Goal: Information Seeking & Learning: Learn about a topic

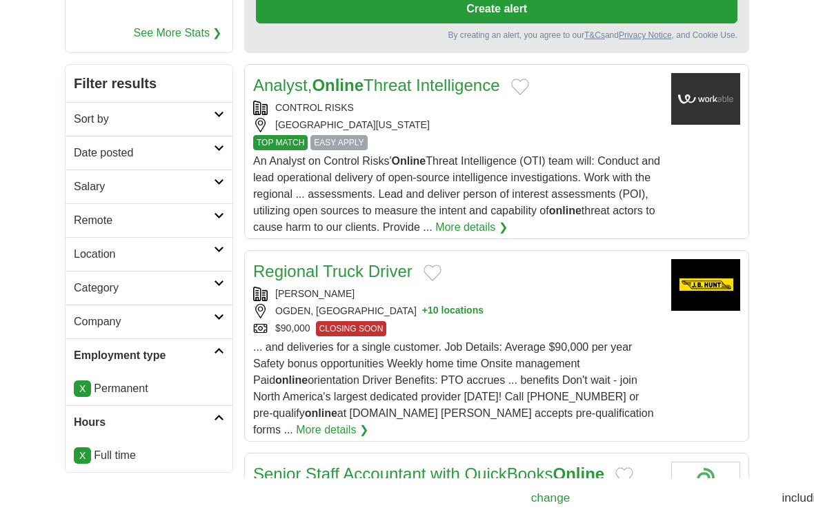
scroll to position [206, 0]
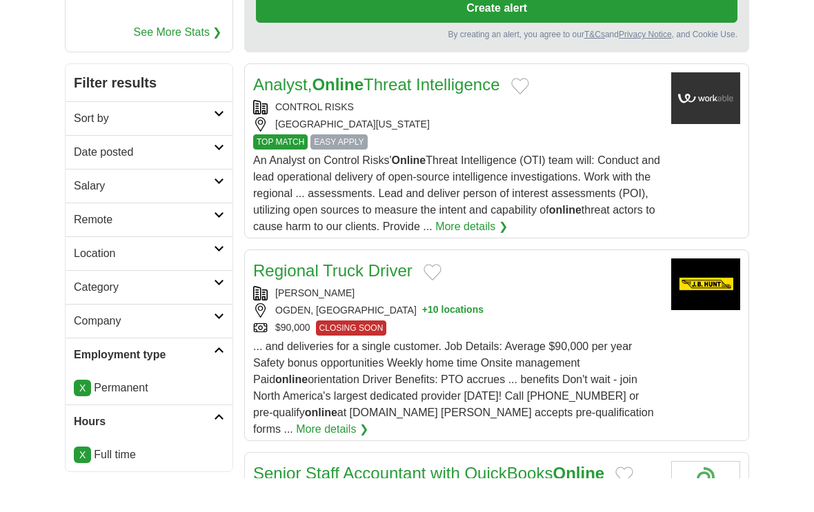
click at [97, 347] on h2 "Company" at bounding box center [144, 355] width 140 height 17
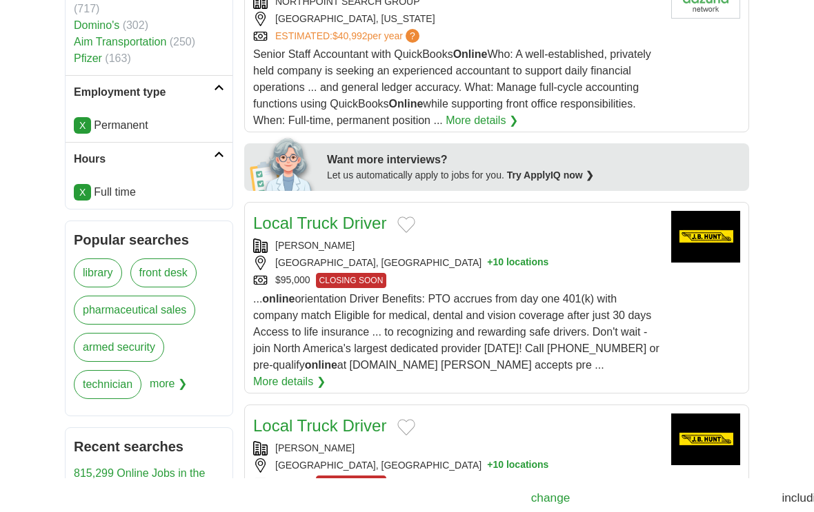
scroll to position [701, 0]
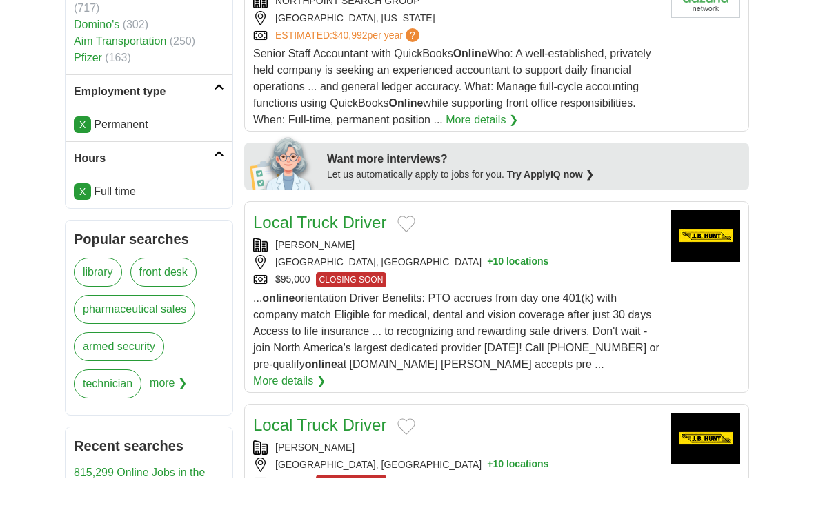
click at [177, 403] on span "more ❯" at bounding box center [168, 421] width 37 height 37
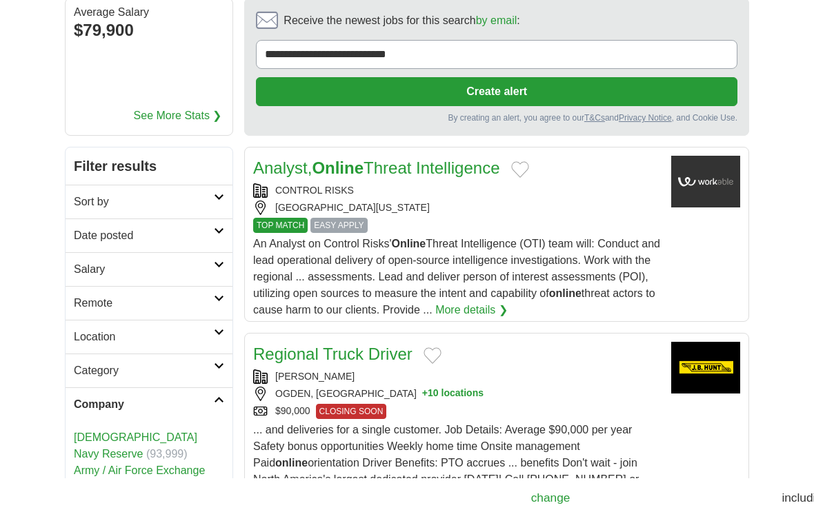
scroll to position [123, 0]
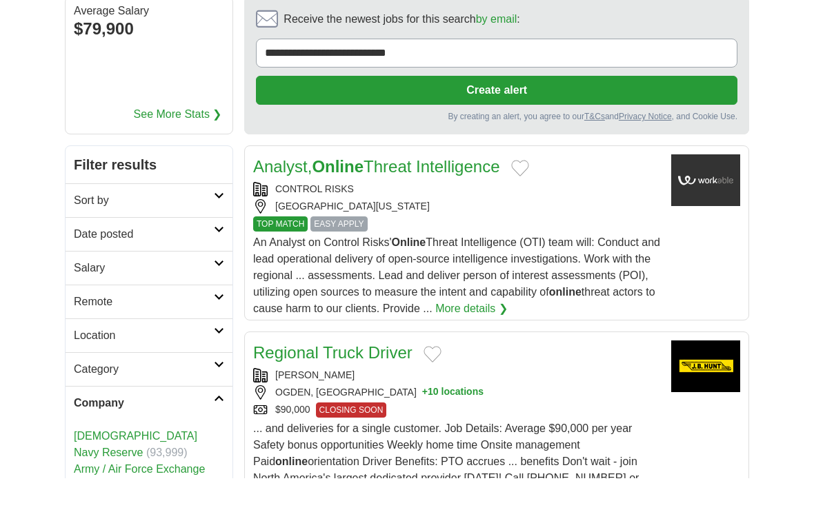
click at [87, 361] on h2 "Location" at bounding box center [144, 369] width 140 height 17
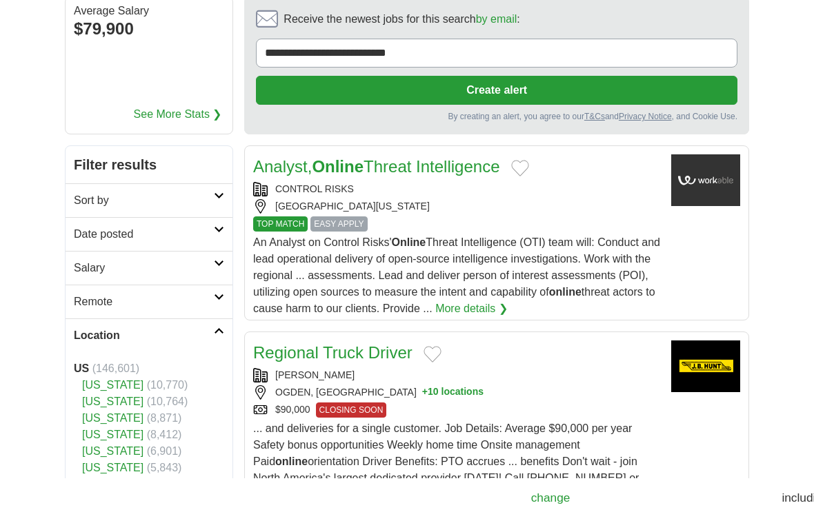
click at [92, 430] on link "[US_STATE]" at bounding box center [112, 436] width 61 height 12
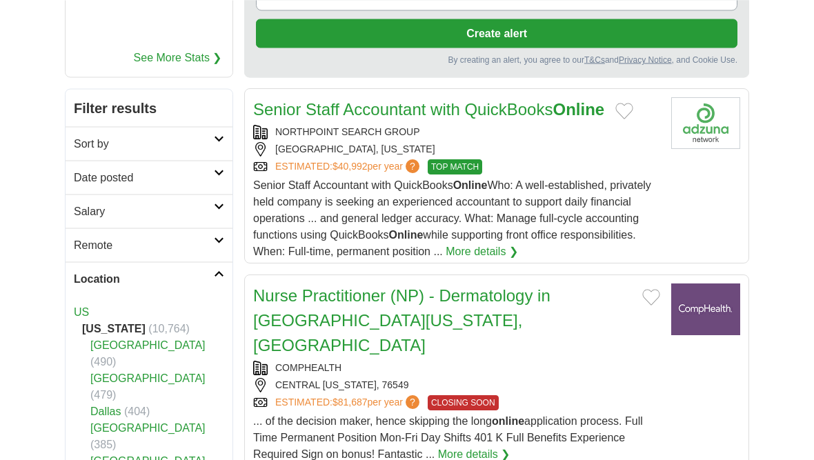
scroll to position [214, 0]
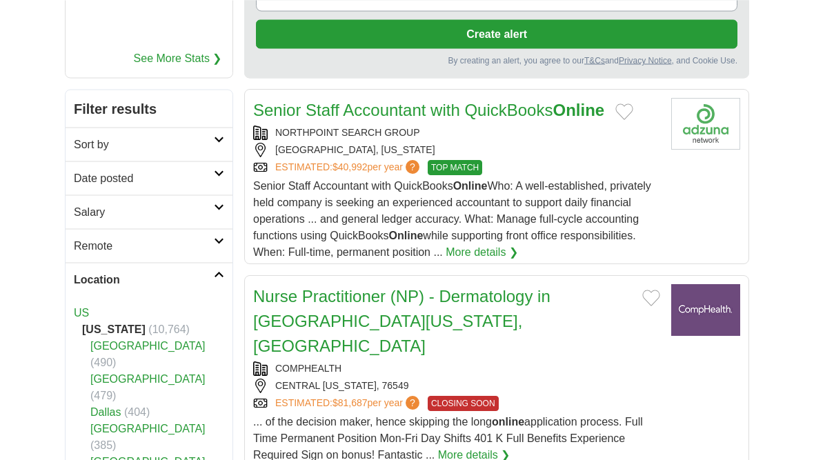
click at [84, 252] on h2 "Remote" at bounding box center [144, 245] width 140 height 17
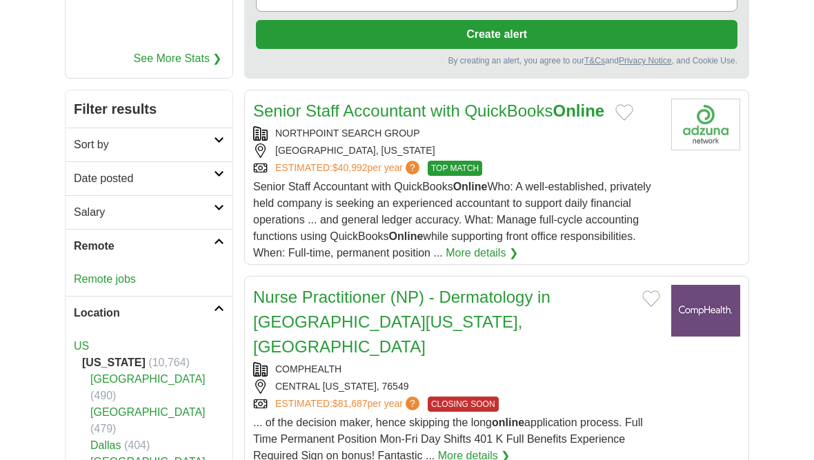
click at [89, 275] on link "Remote jobs" at bounding box center [105, 279] width 62 height 12
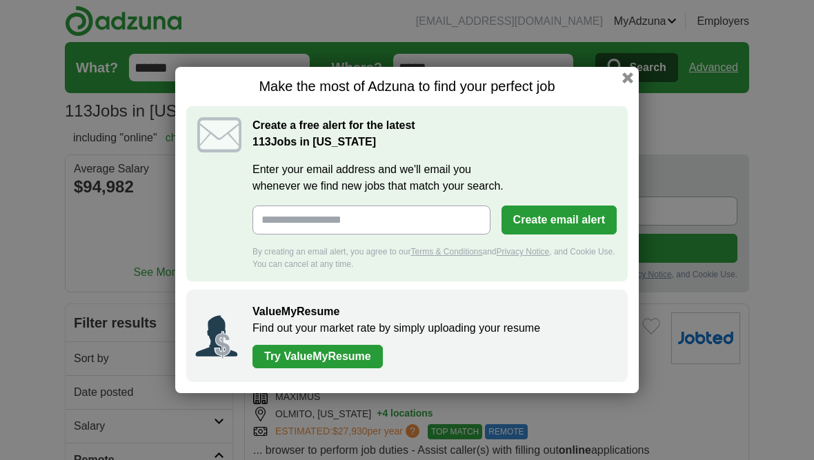
click at [623, 79] on button "button" at bounding box center [627, 77] width 11 height 11
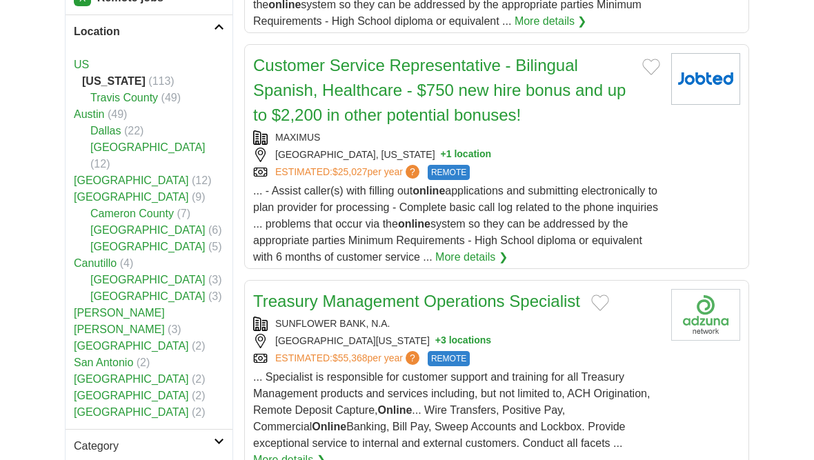
scroll to position [172, 0]
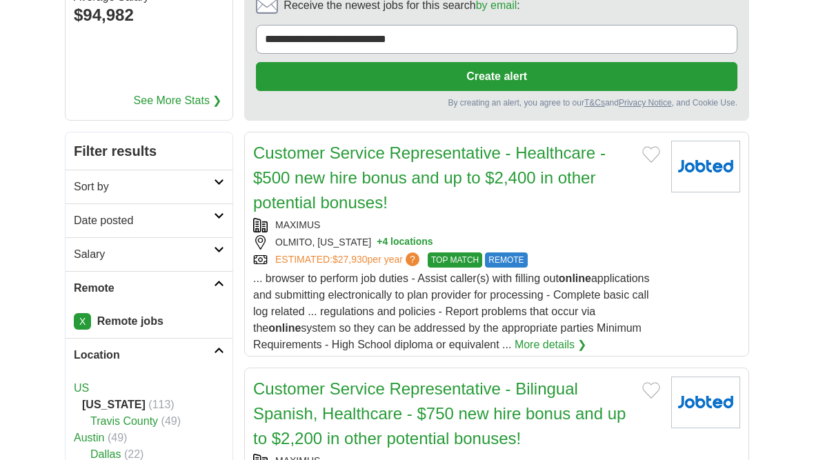
click at [117, 315] on strong "Remote jobs" at bounding box center [130, 321] width 66 height 12
click at [119, 318] on strong "Remote jobs" at bounding box center [130, 321] width 66 height 12
click at [86, 321] on link "X" at bounding box center [82, 321] width 17 height 17
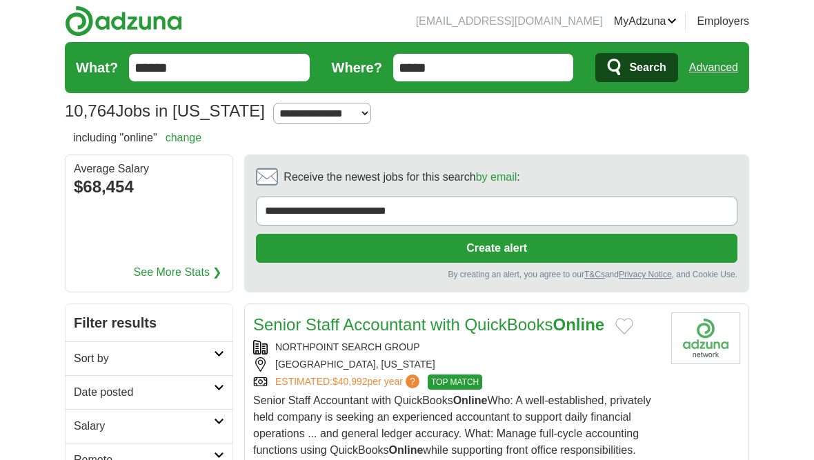
click at [721, 66] on link "Advanced" at bounding box center [713, 68] width 49 height 28
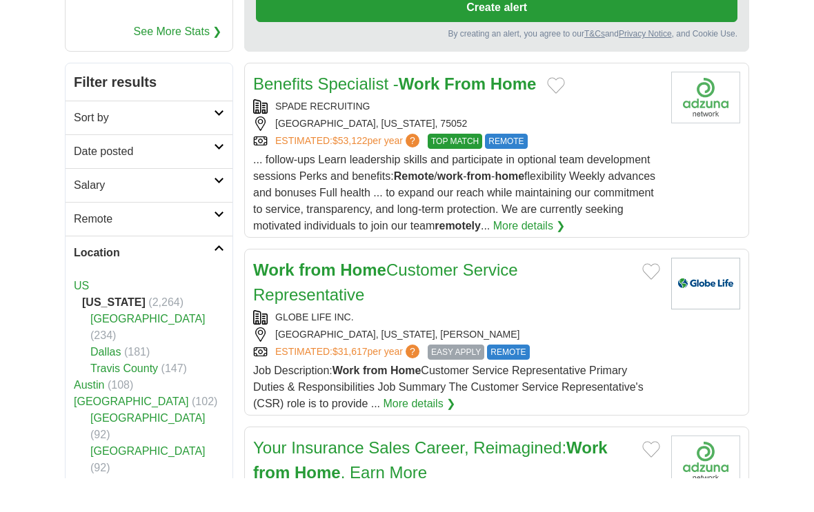
scroll to position [207, 0]
click at [417, 430] on link "More details ❯" at bounding box center [419, 438] width 72 height 17
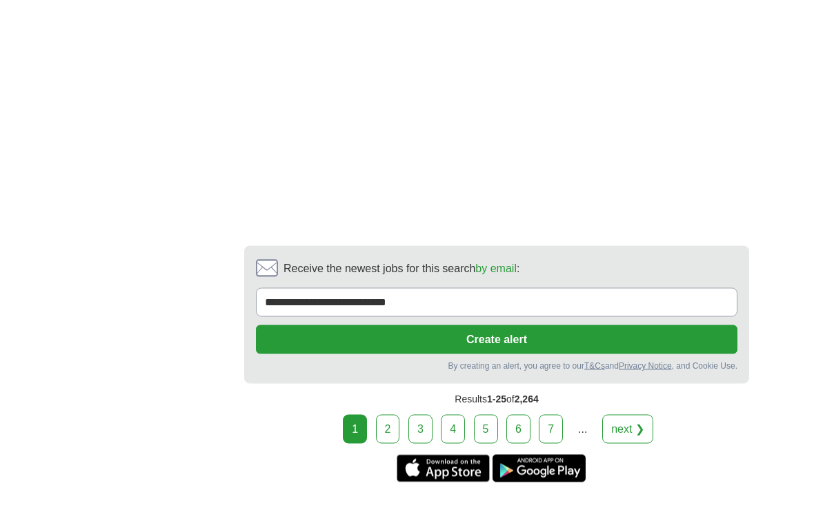
scroll to position [5166, 0]
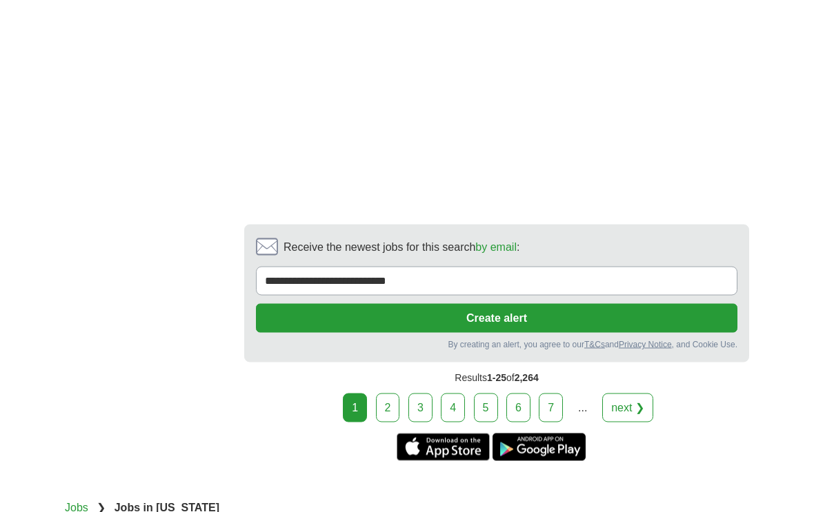
click at [629, 393] on link "next ❯" at bounding box center [627, 407] width 51 height 29
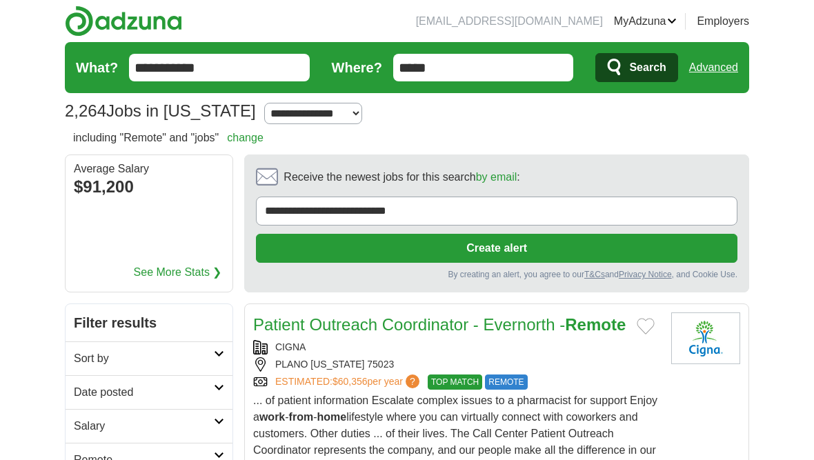
click at [233, 64] on input "**********" at bounding box center [219, 68] width 181 height 28
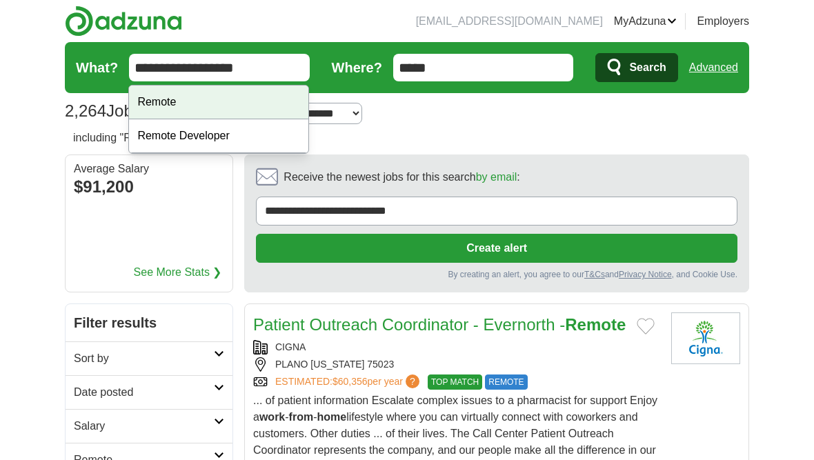
click at [184, 92] on div "Remote" at bounding box center [218, 103] width 179 height 34
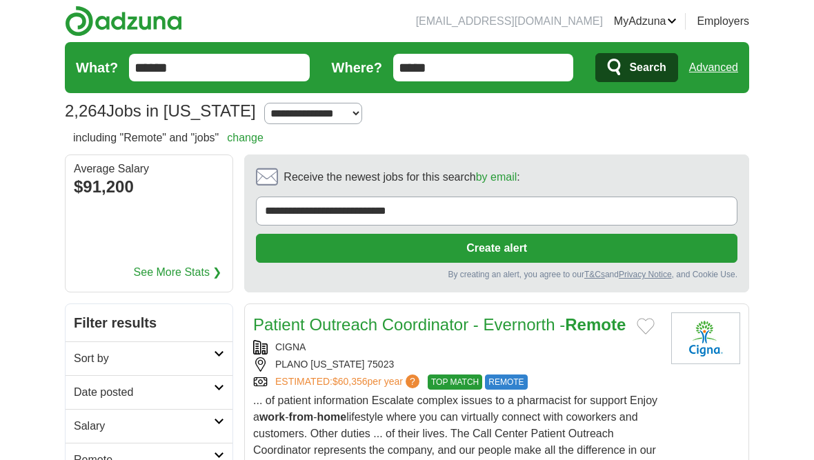
click at [213, 69] on input "******" at bounding box center [219, 68] width 181 height 28
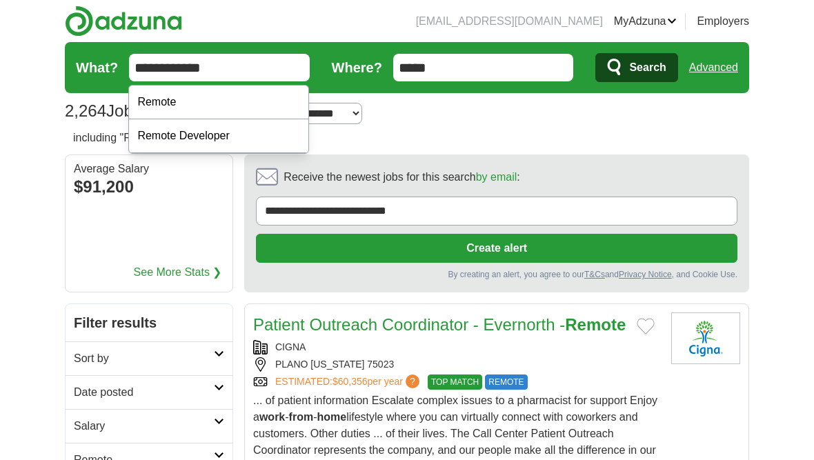
type input "**********"
click at [636, 68] on button "Search" at bounding box center [636, 67] width 82 height 29
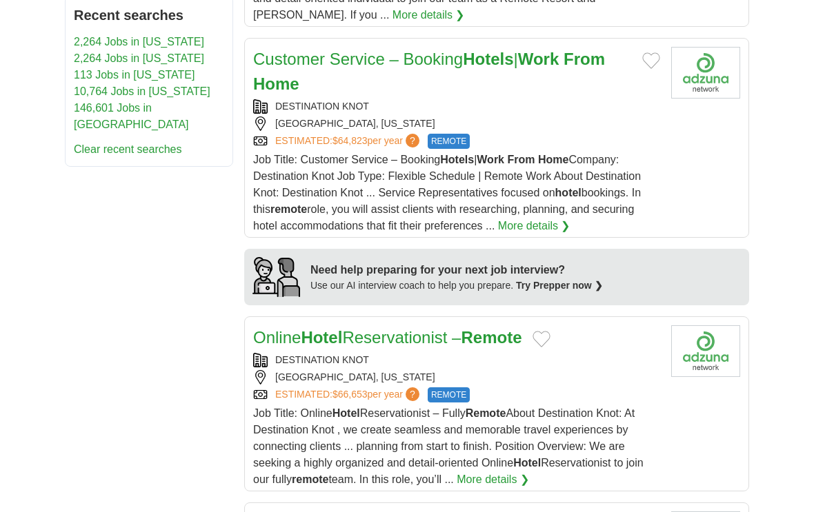
scroll to position [1141, 0]
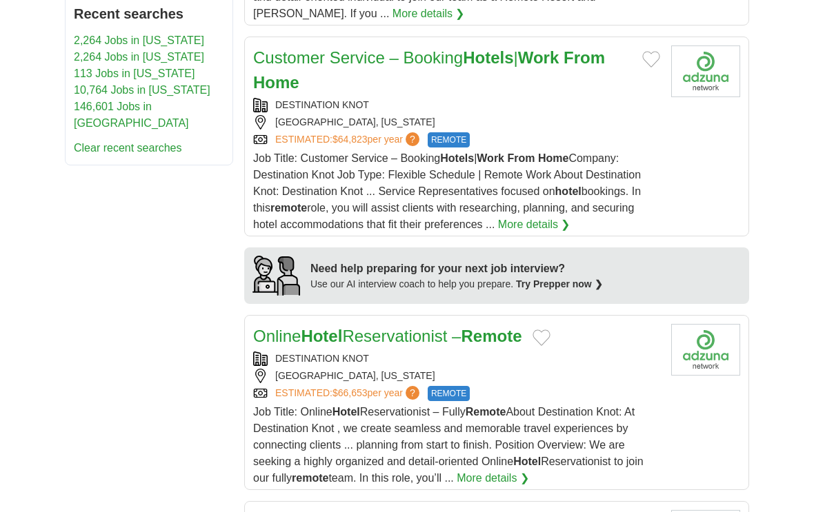
click at [499, 64] on strong "Hotels" at bounding box center [488, 57] width 50 height 19
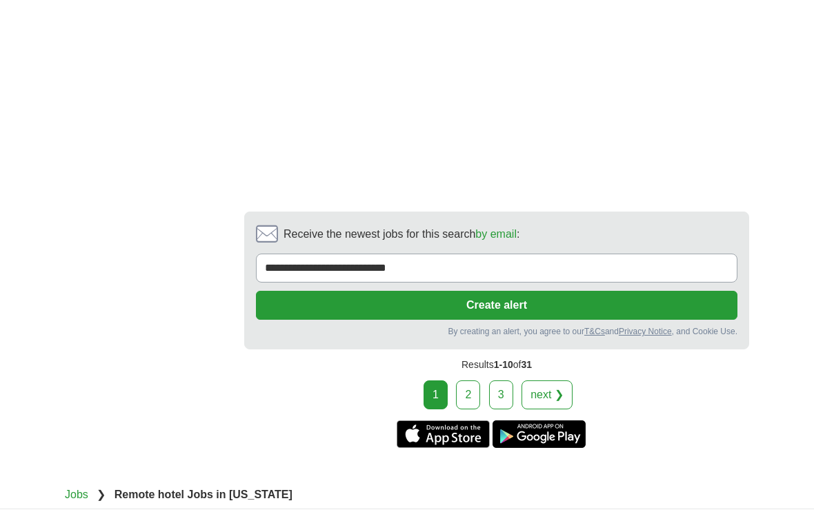
scroll to position [2646, 0]
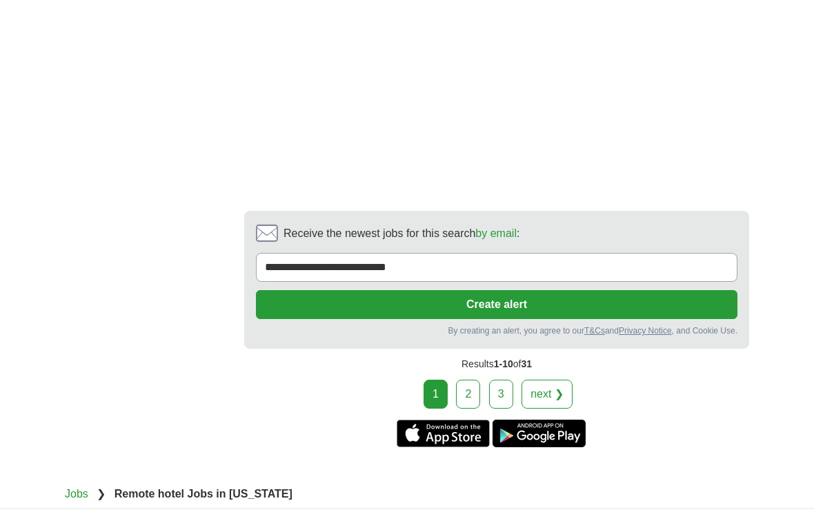
click at [552, 409] on link "next ❯" at bounding box center [546, 394] width 51 height 29
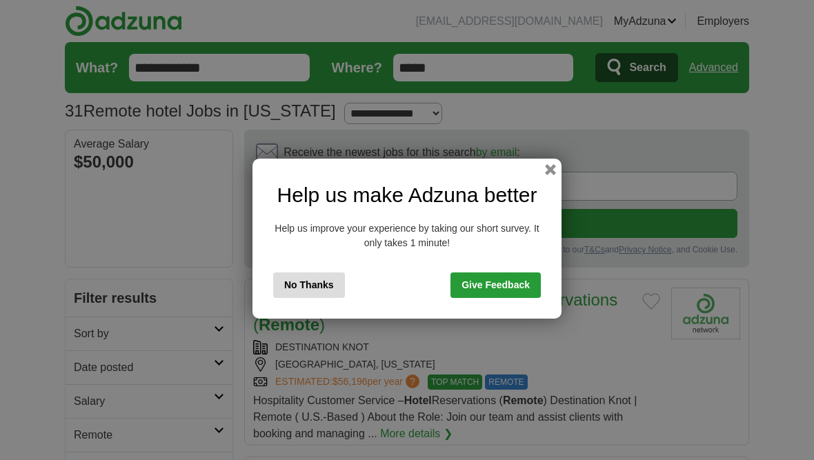
click at [554, 171] on button "button" at bounding box center [550, 169] width 11 height 11
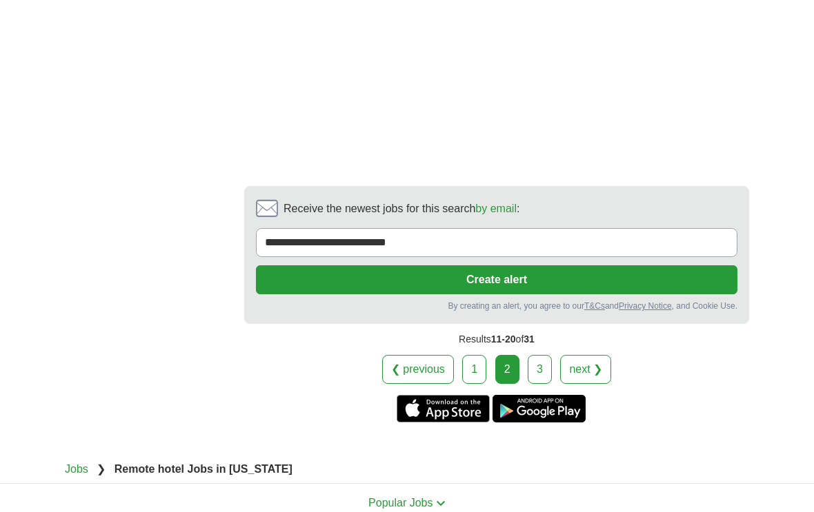
scroll to position [2477, 0]
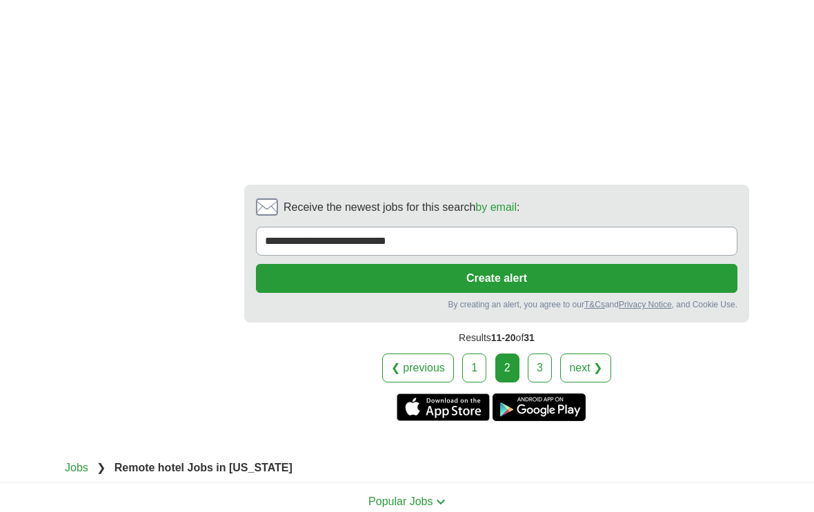
click at [589, 374] on link "next ❯" at bounding box center [585, 368] width 51 height 29
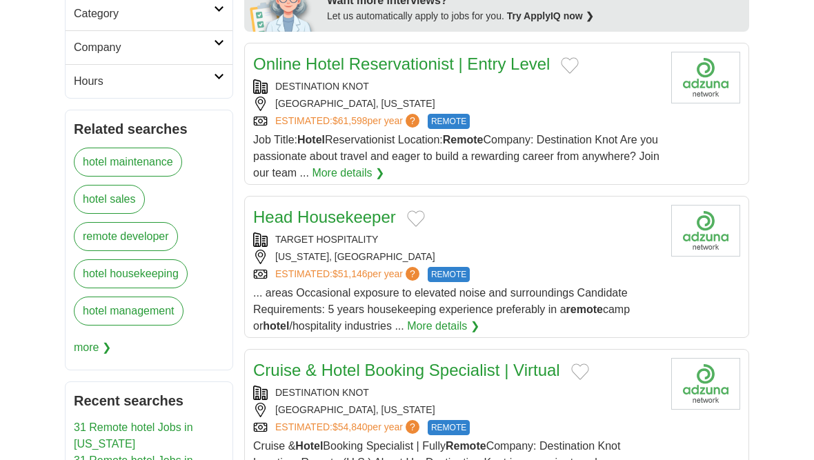
scroll to position [750, 0]
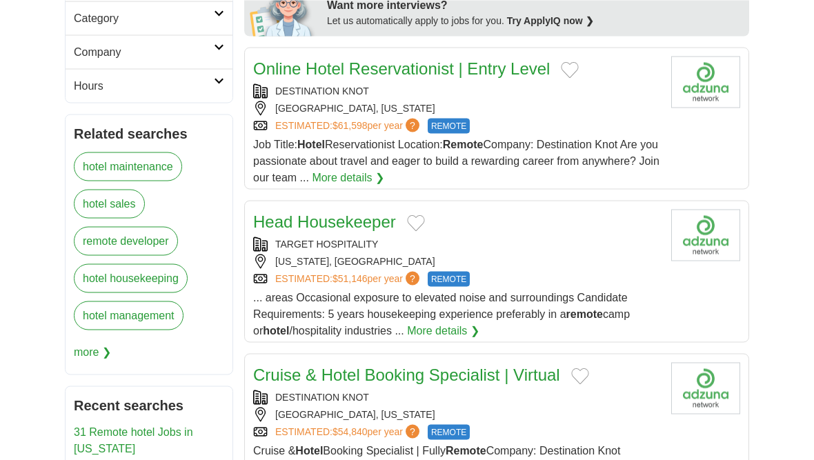
click at [90, 350] on span "more ❯" at bounding box center [92, 352] width 37 height 28
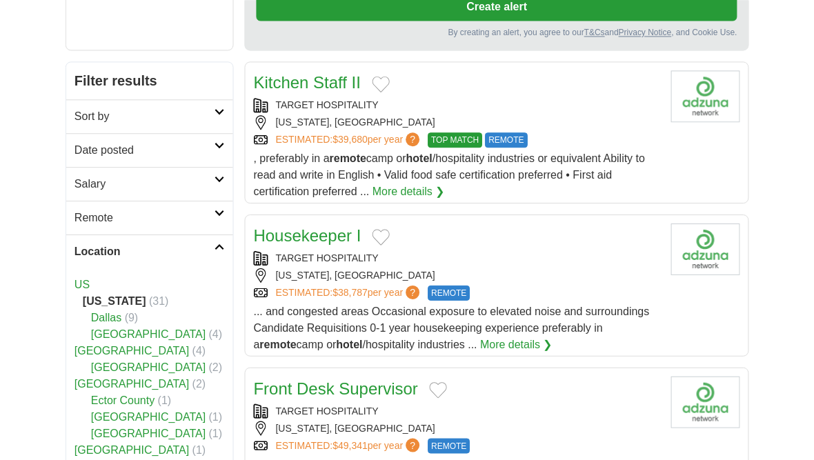
scroll to position [218, 0]
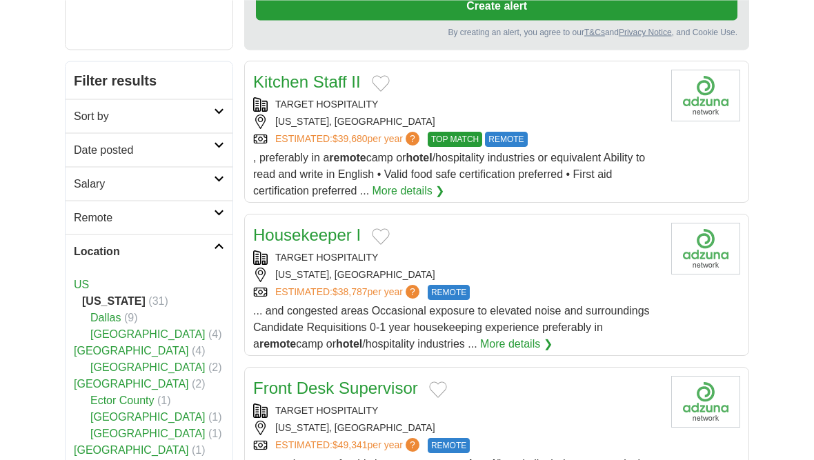
click at [217, 246] on icon at bounding box center [219, 246] width 10 height 7
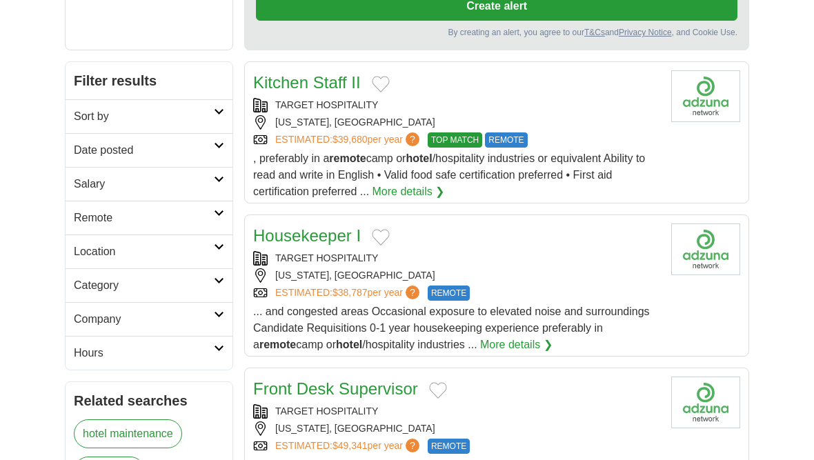
click at [216, 250] on link "Location" at bounding box center [149, 251] width 167 height 34
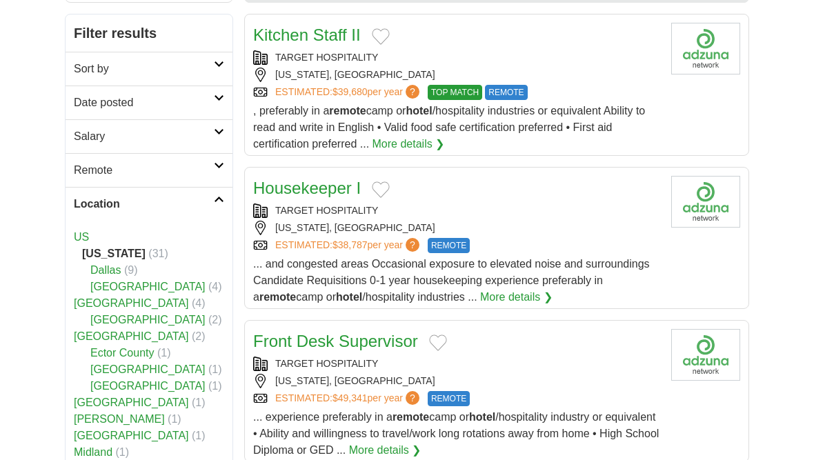
scroll to position [249, 0]
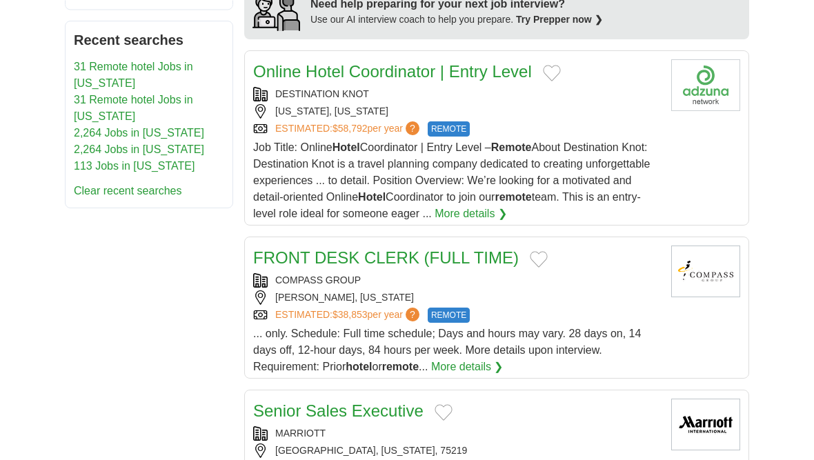
click at [153, 195] on link "Clear recent searches" at bounding box center [128, 191] width 108 height 12
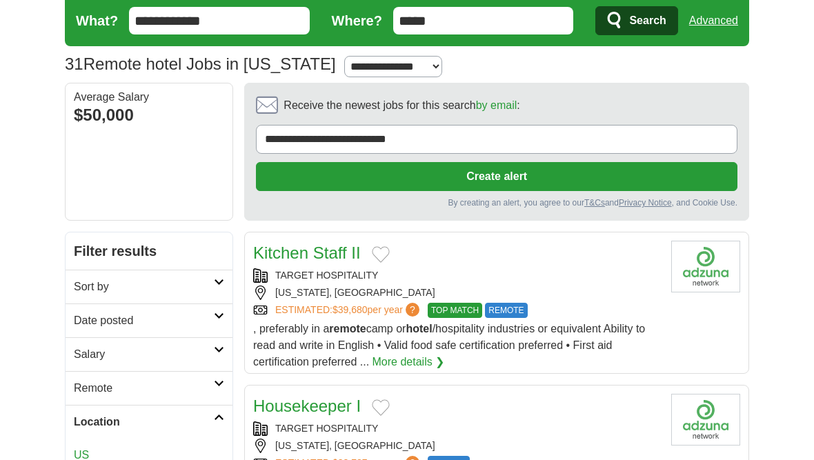
scroll to position [43, 0]
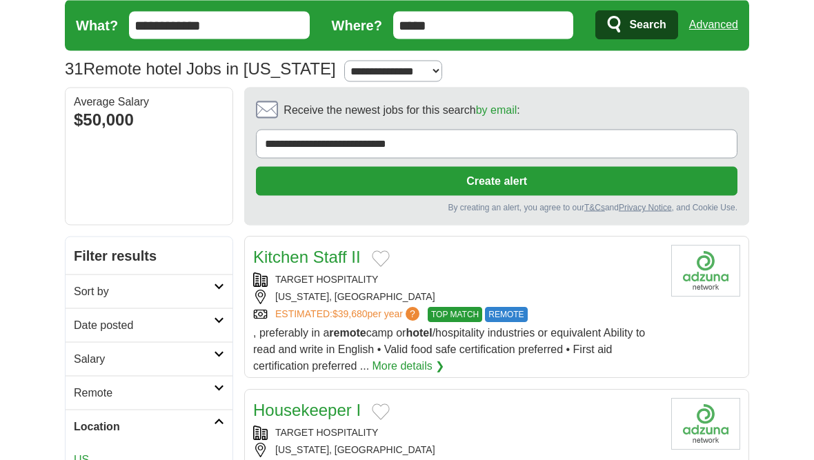
click at [218, 286] on icon at bounding box center [219, 286] width 10 height 7
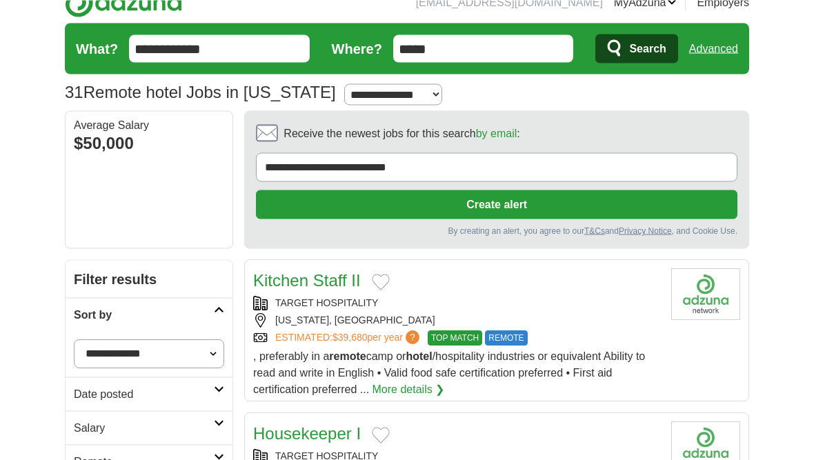
scroll to position [0, 0]
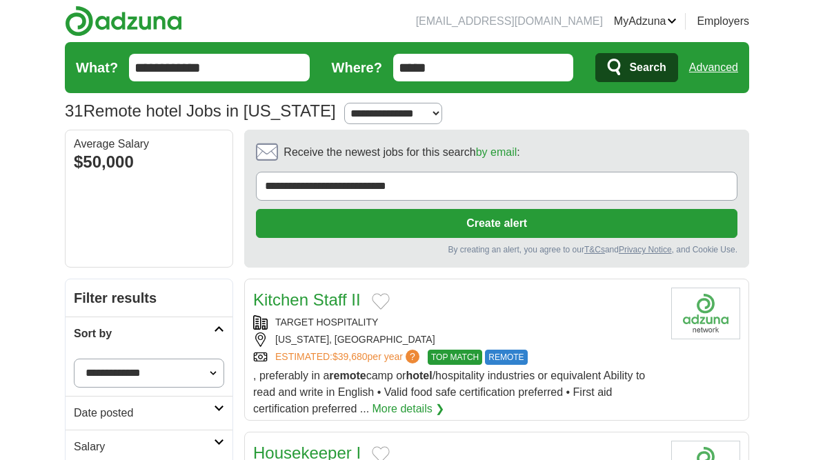
click at [452, 60] on input "*****" at bounding box center [483, 68] width 181 height 28
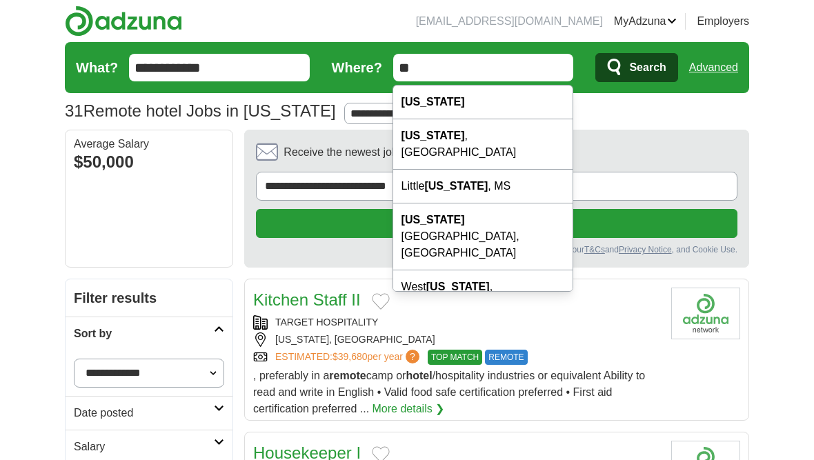
type input "*"
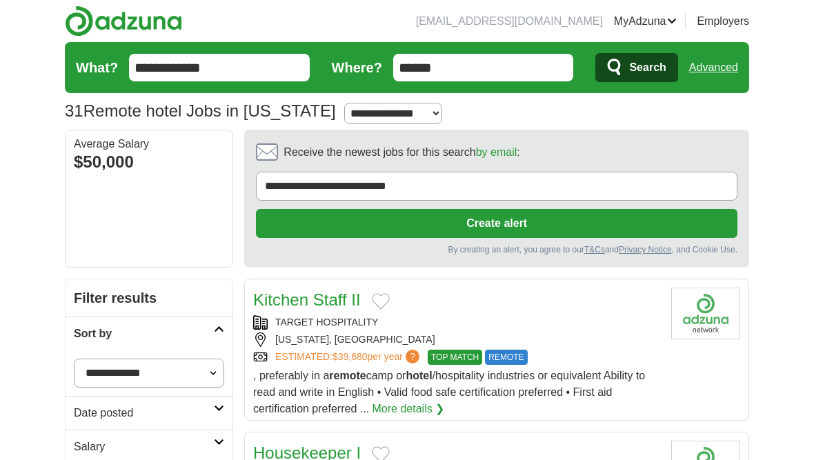
type input "******"
click at [634, 67] on span "Search" at bounding box center [647, 68] width 37 height 28
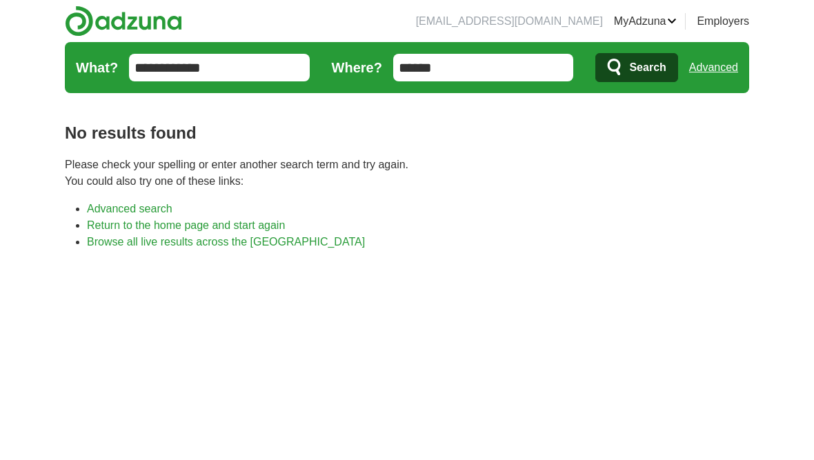
click at [226, 79] on input "**********" at bounding box center [219, 68] width 181 height 28
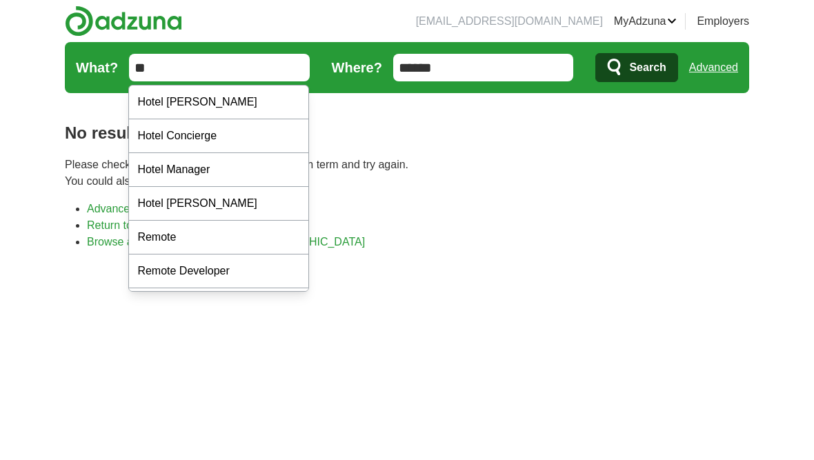
type input "*"
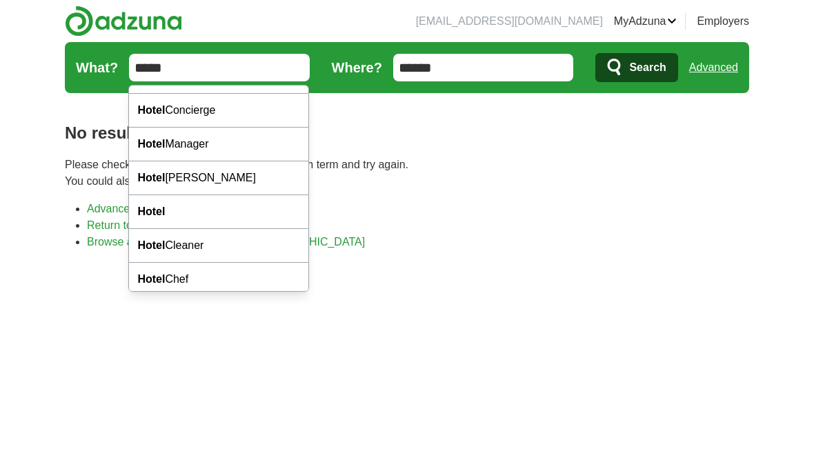
scroll to position [24, 0]
type input "*****"
click at [163, 211] on strong "Hotel" at bounding box center [151, 213] width 28 height 12
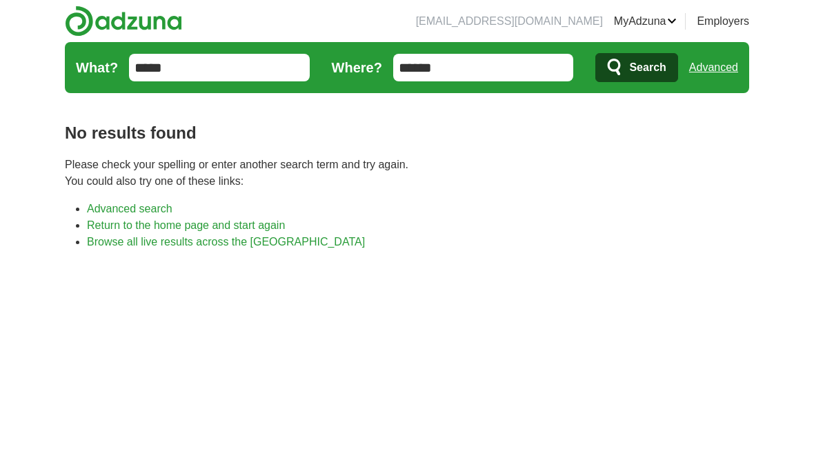
click at [639, 63] on span "Search" at bounding box center [647, 68] width 37 height 28
click at [103, 208] on link "Advanced search" at bounding box center [130, 209] width 86 height 12
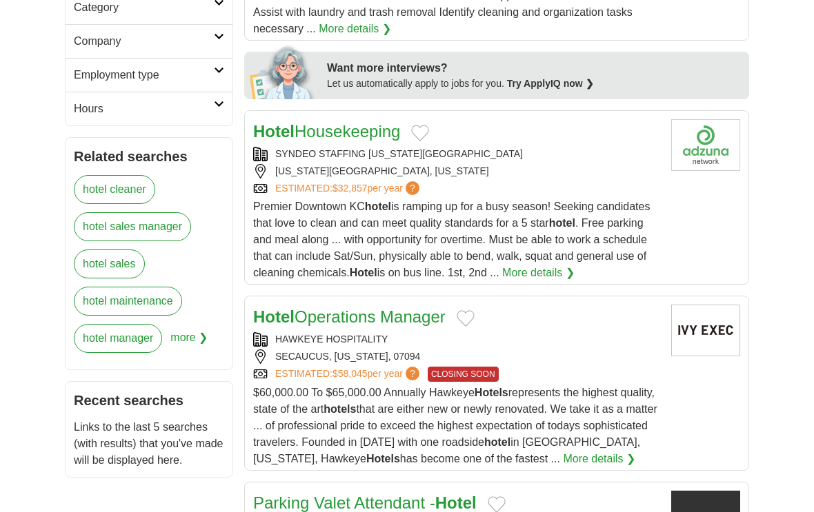
scroll to position [843, 0]
click at [188, 339] on span "more ❯" at bounding box center [188, 341] width 37 height 37
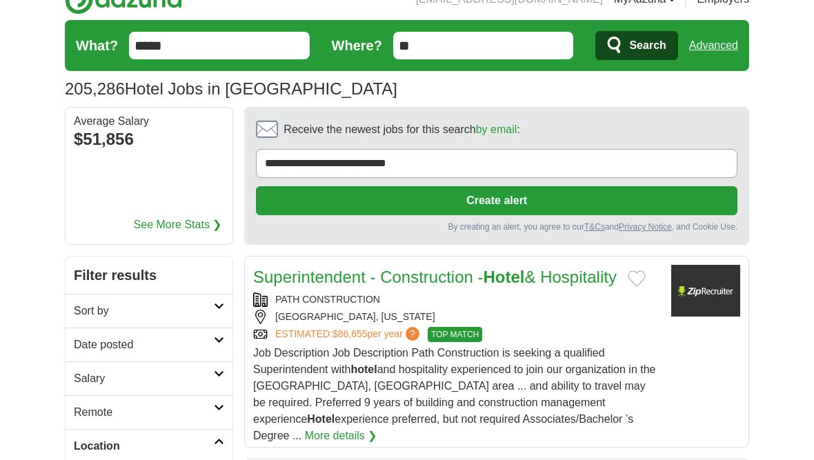
scroll to position [0, 0]
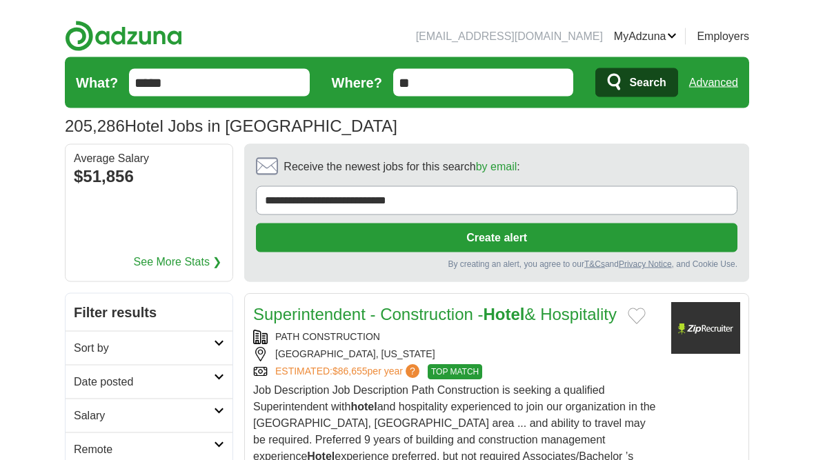
click at [195, 252] on link "See More Stats ❯" at bounding box center [178, 247] width 88 height 17
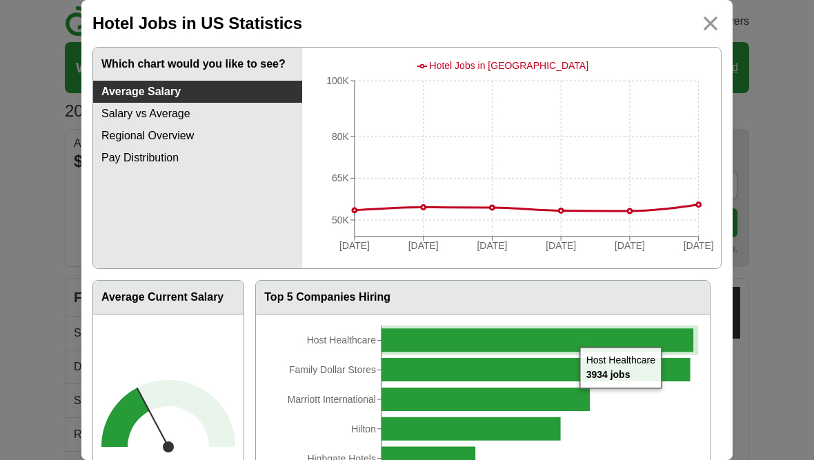
click at [706, 23] on img at bounding box center [710, 23] width 22 height 22
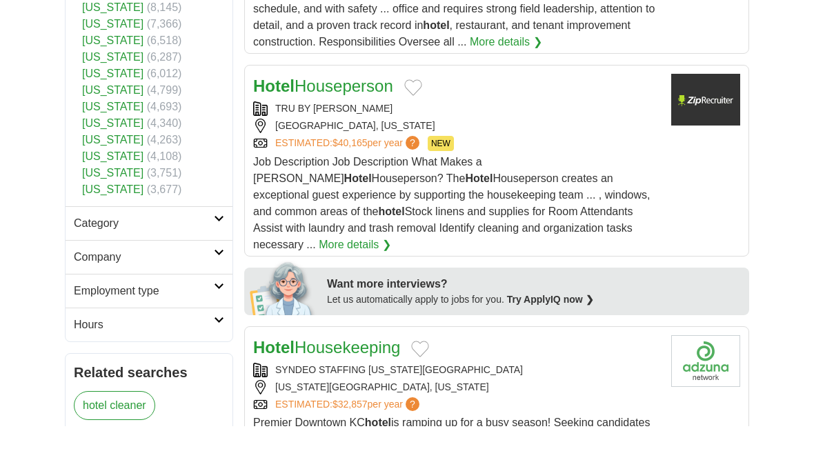
scroll to position [593, 0]
click at [99, 248] on h2 "Category" at bounding box center [144, 256] width 140 height 17
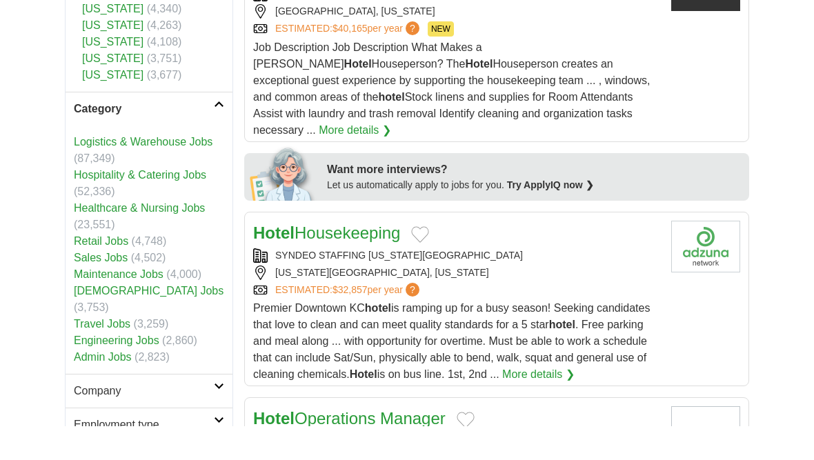
scroll to position [810, 0]
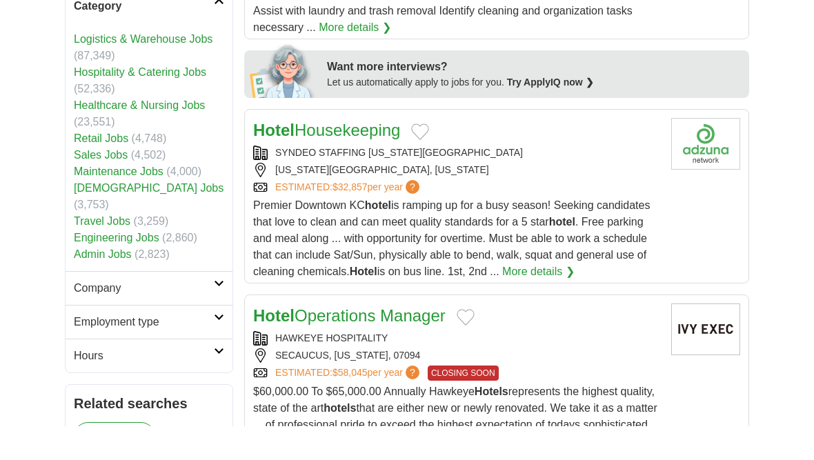
click at [176, 100] on link "Hospitality & Catering Jobs" at bounding box center [140, 106] width 132 height 12
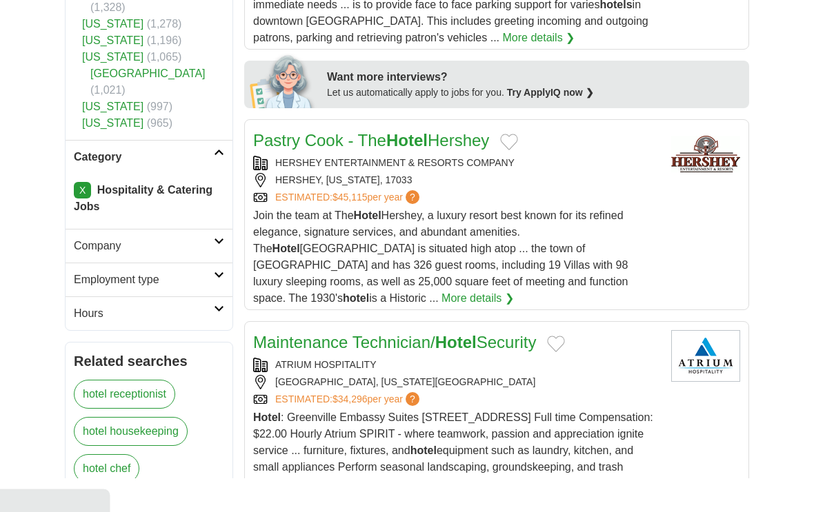
scroll to position [741, 0]
click at [101, 306] on h2 "Employment type" at bounding box center [144, 314] width 140 height 17
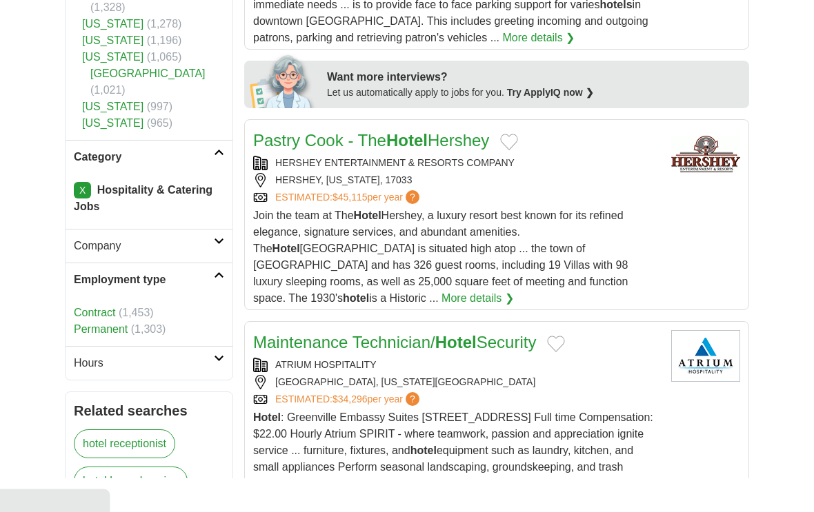
click at [93, 389] on h2 "Hours" at bounding box center [144, 397] width 140 height 17
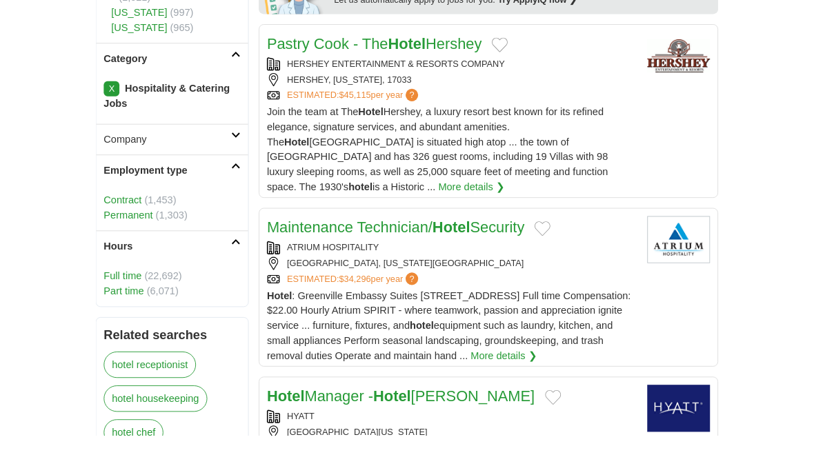
scroll to position [836, 0]
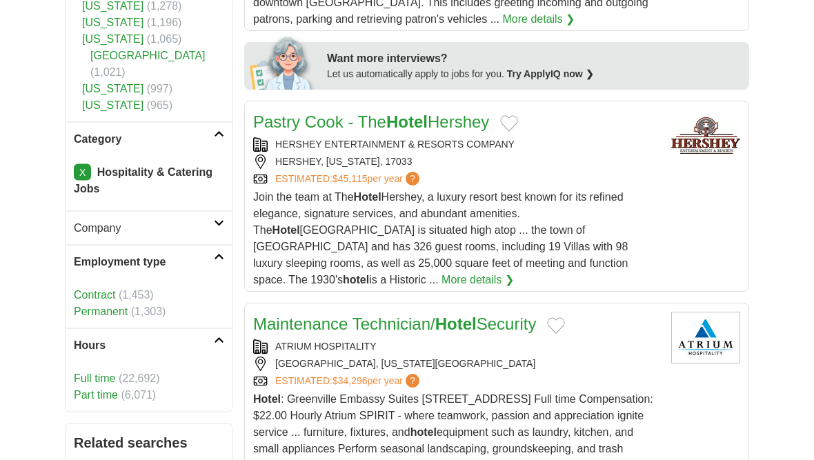
click at [106, 219] on h2 "Company" at bounding box center [144, 227] width 140 height 17
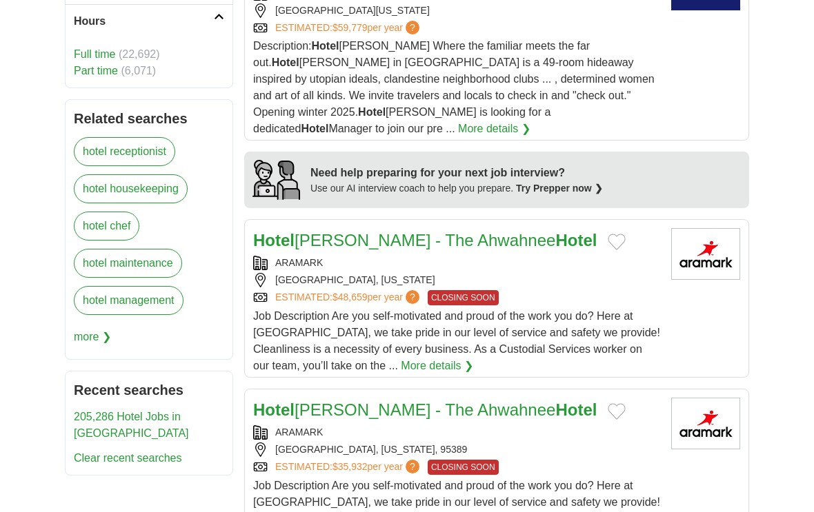
scroll to position [1334, 0]
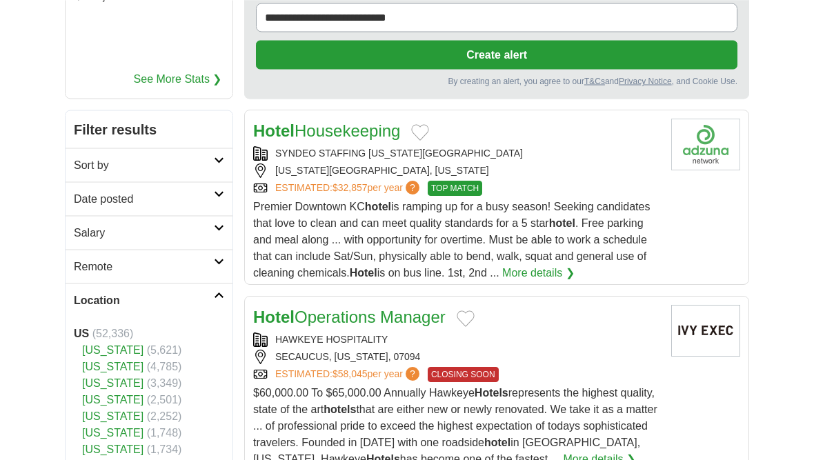
click at [103, 265] on h2 "Remote" at bounding box center [144, 266] width 140 height 17
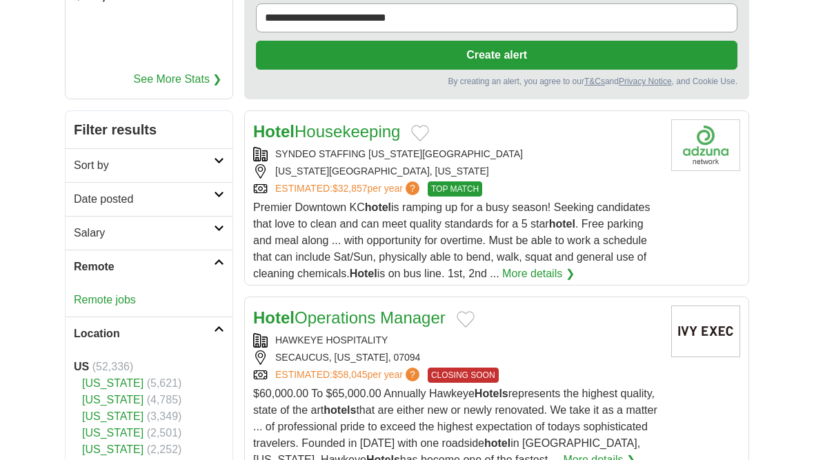
click at [100, 295] on link "Remote jobs" at bounding box center [105, 300] width 62 height 12
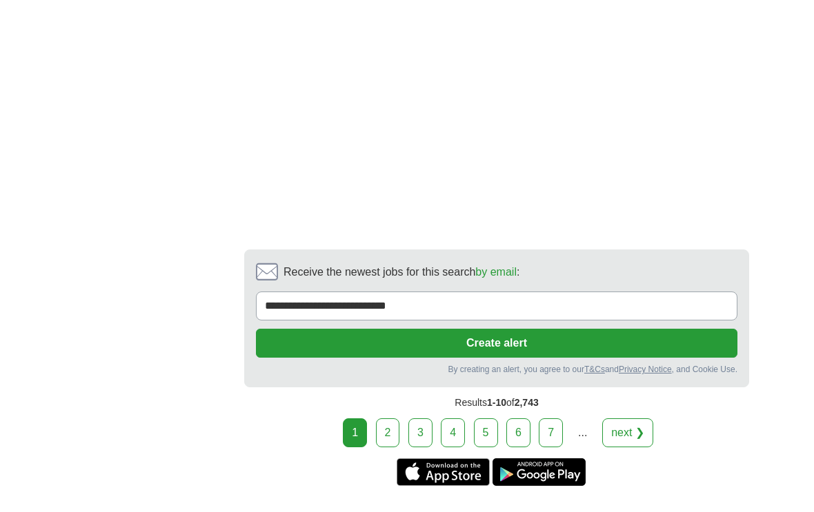
scroll to position [2677, 0]
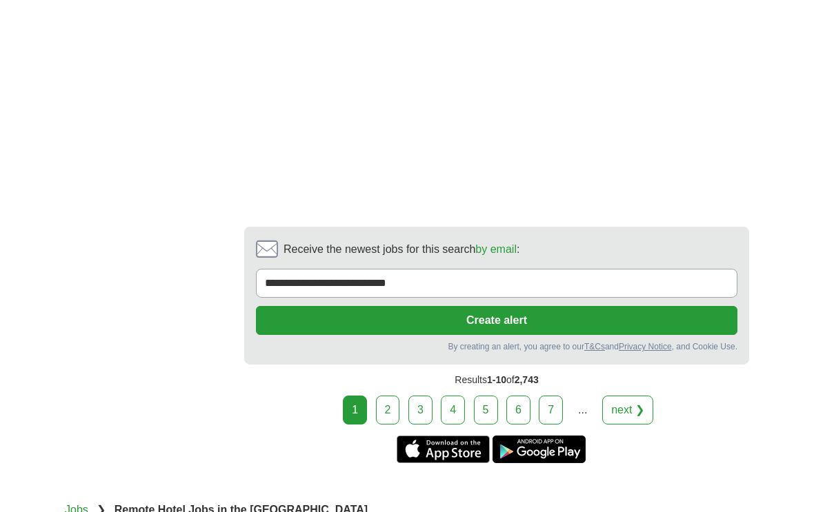
click at [632, 400] on link "next ❯" at bounding box center [627, 410] width 51 height 29
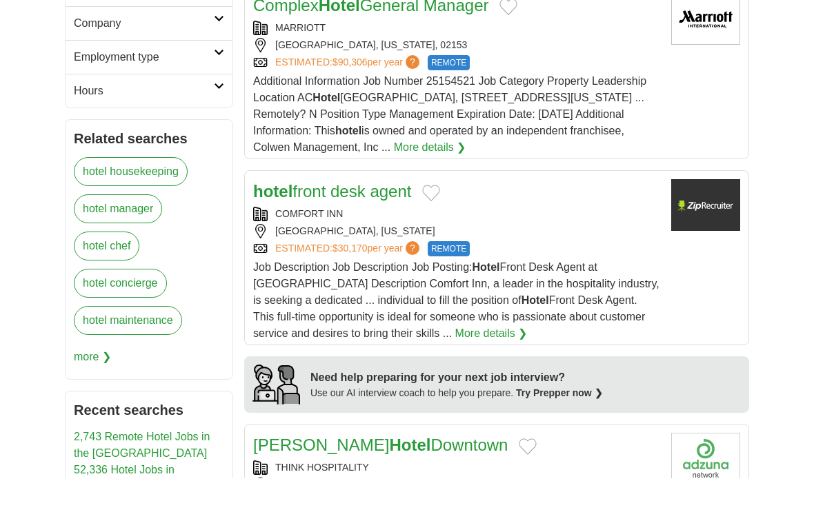
scroll to position [1065, 0]
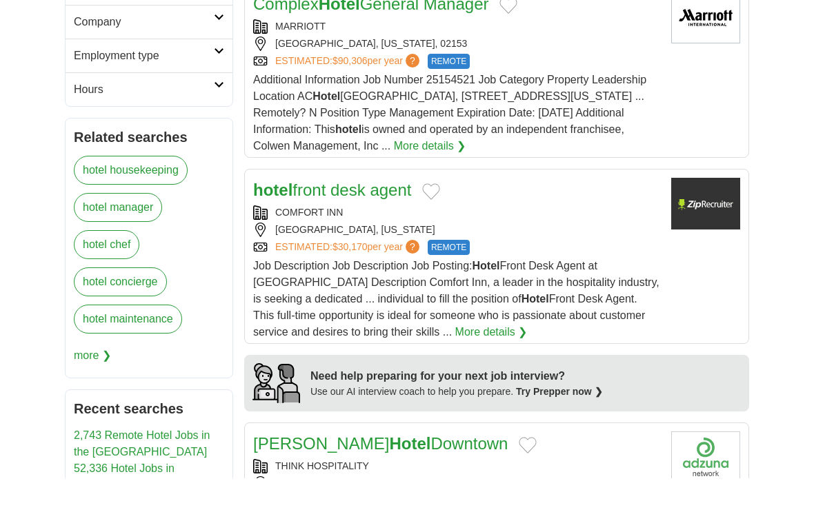
click at [455, 358] on link "More details ❯" at bounding box center [491, 366] width 72 height 17
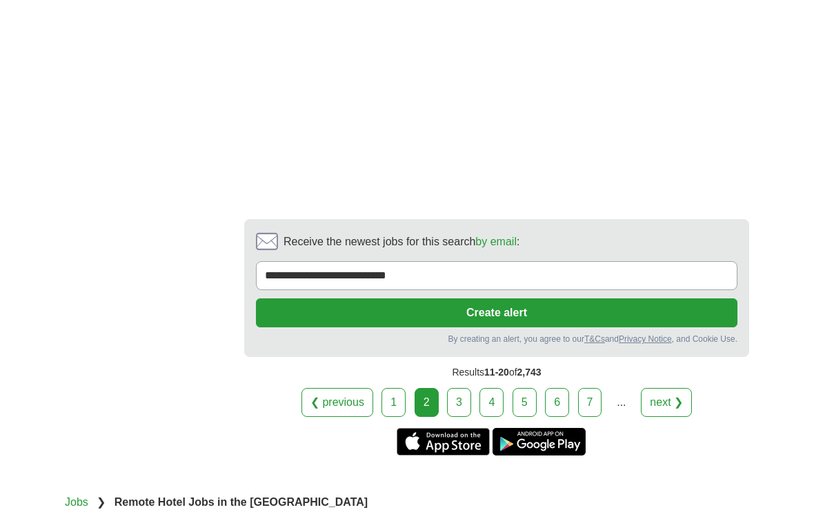
scroll to position [2613, 0]
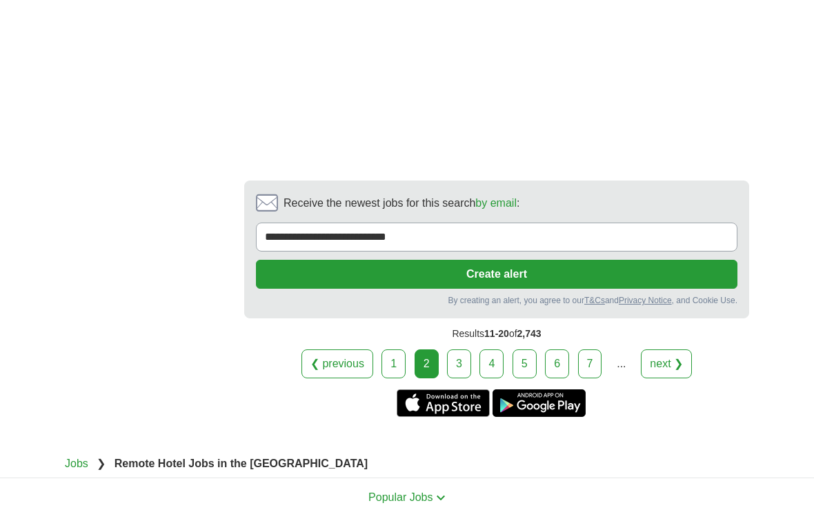
click at [668, 373] on link "next ❯" at bounding box center [666, 364] width 51 height 29
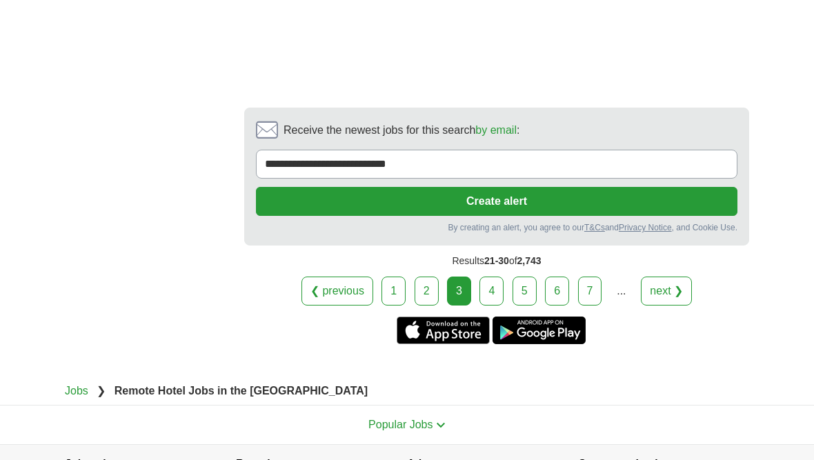
scroll to position [2535, 0]
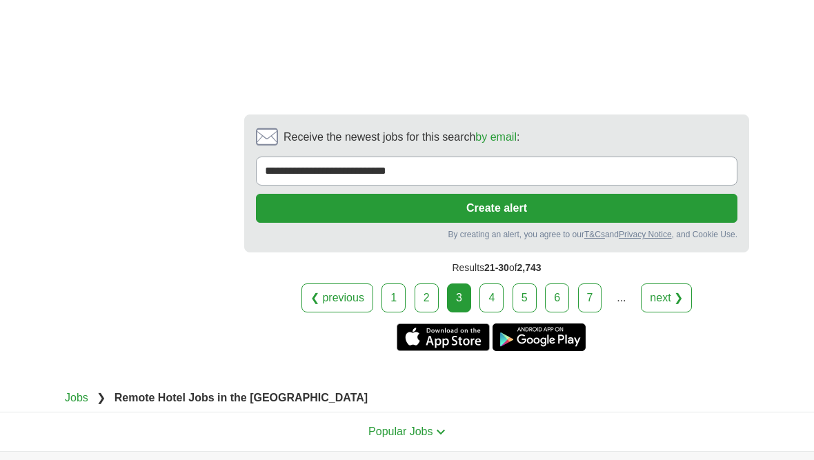
click at [667, 292] on link "next ❯" at bounding box center [666, 297] width 51 height 29
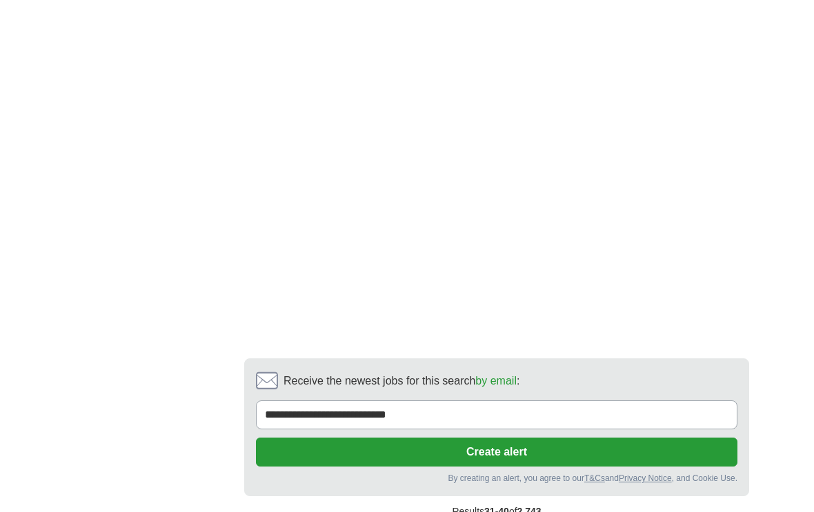
scroll to position [2742, 0]
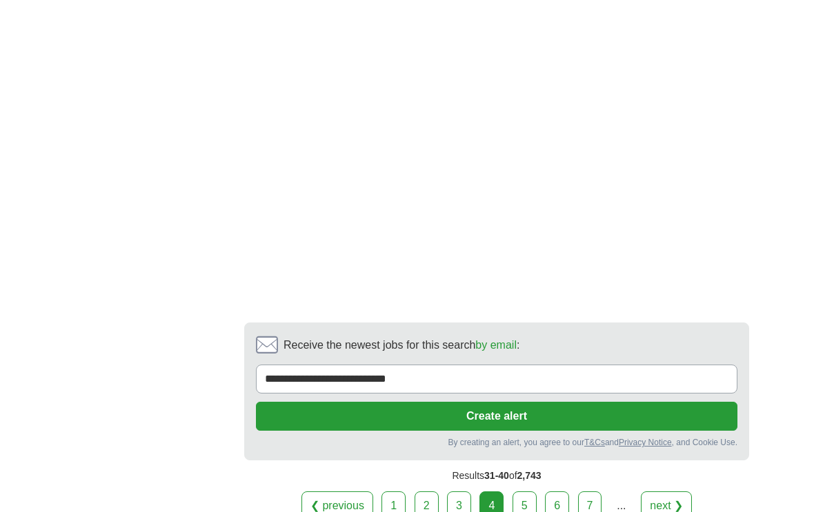
click at [666, 459] on link "next ❯" at bounding box center [666, 506] width 51 height 29
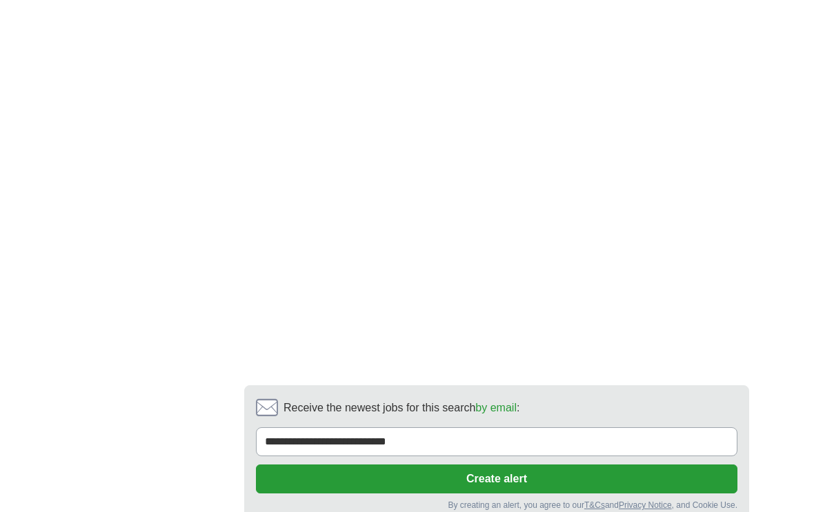
scroll to position [2868, 0]
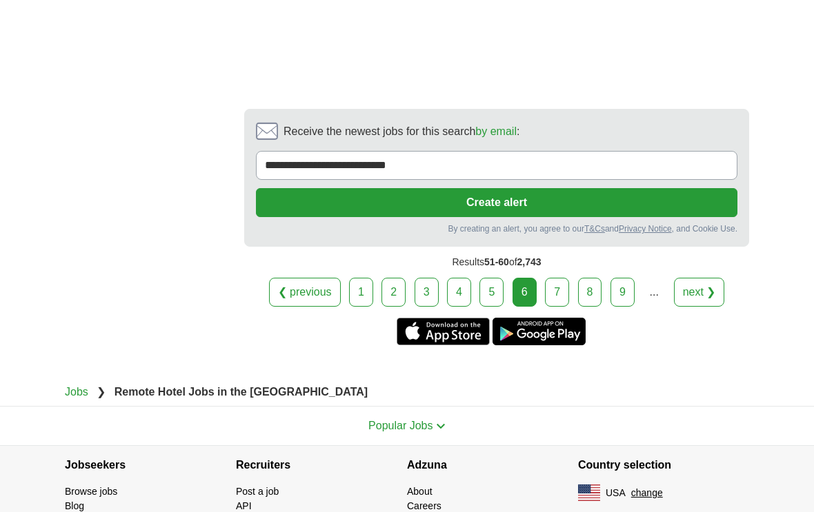
scroll to position [2828, 0]
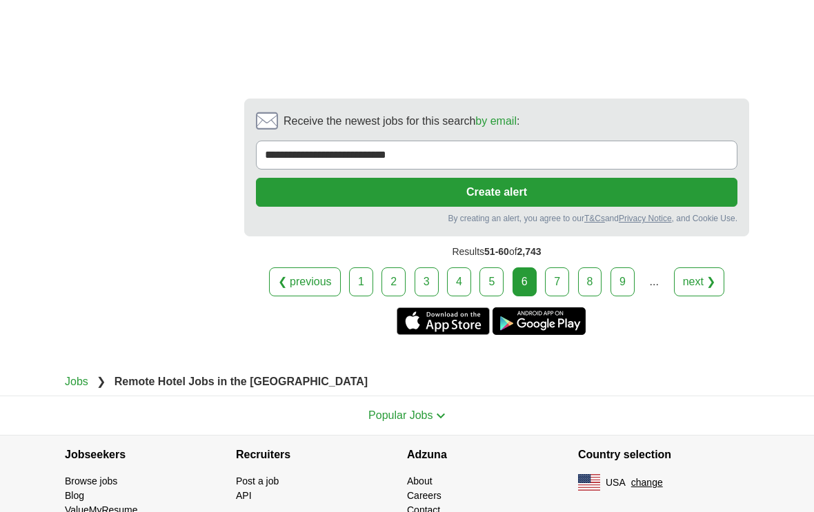
click at [701, 297] on link "next ❯" at bounding box center [699, 282] width 51 height 29
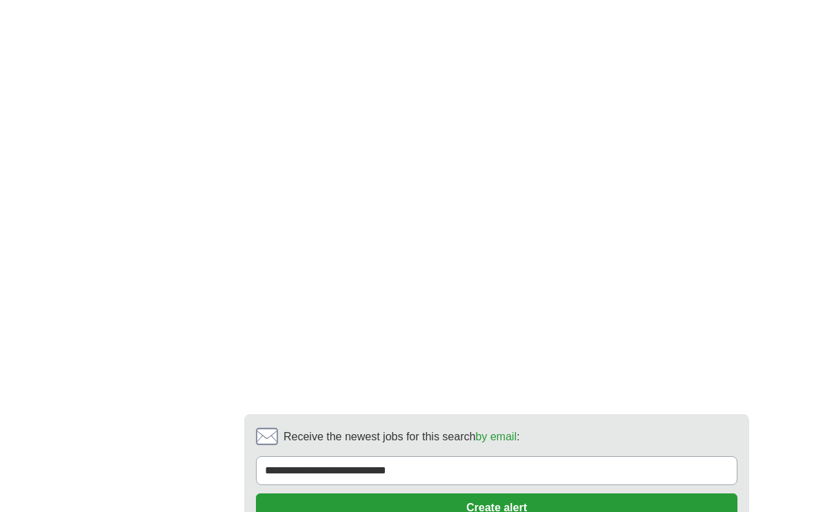
scroll to position [2593, 0]
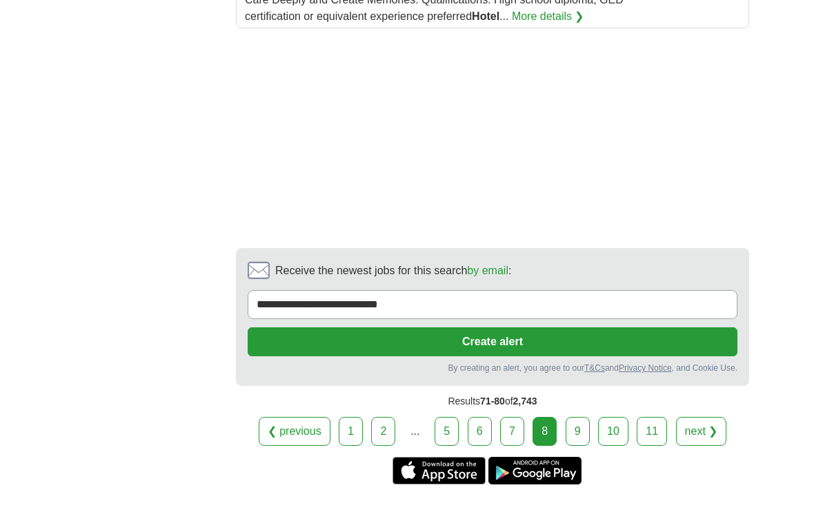
scroll to position [2296, 0]
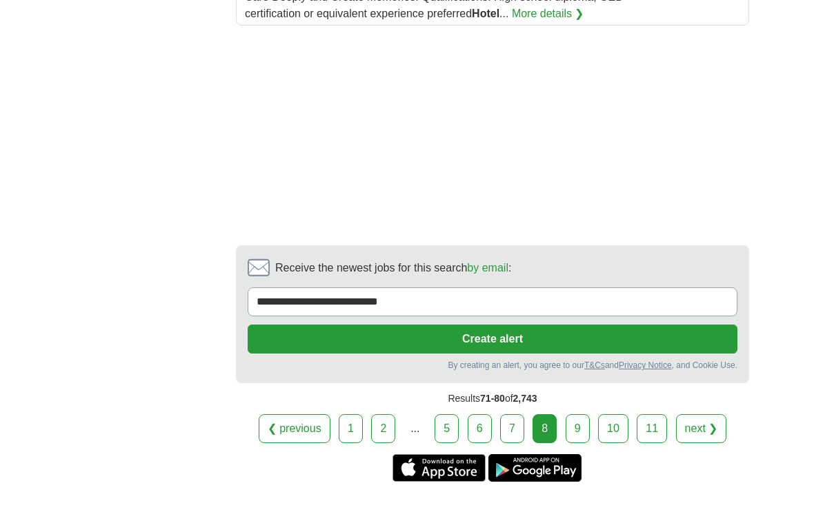
click at [698, 414] on link "next ❯" at bounding box center [701, 428] width 51 height 29
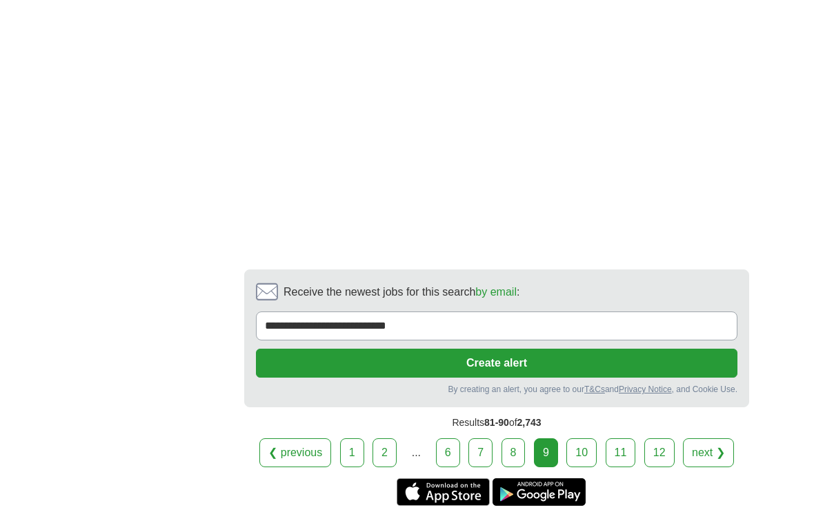
scroll to position [2550, 0]
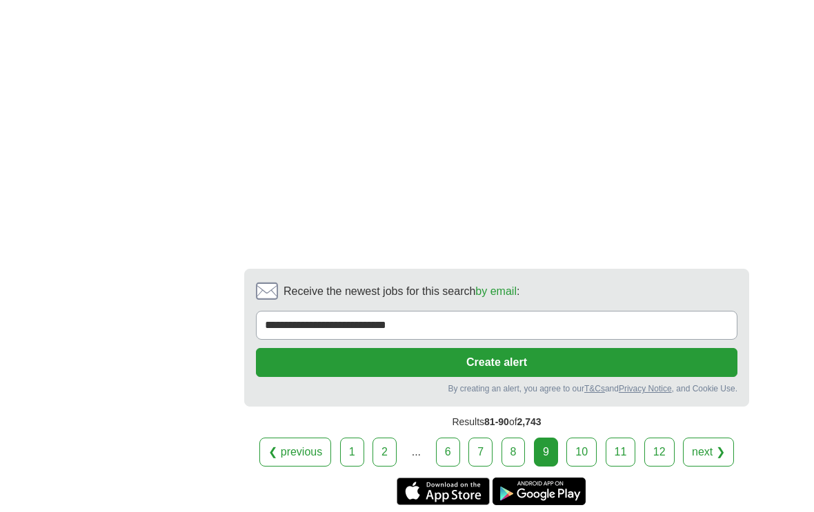
click at [705, 438] on link "next ❯" at bounding box center [708, 452] width 51 height 29
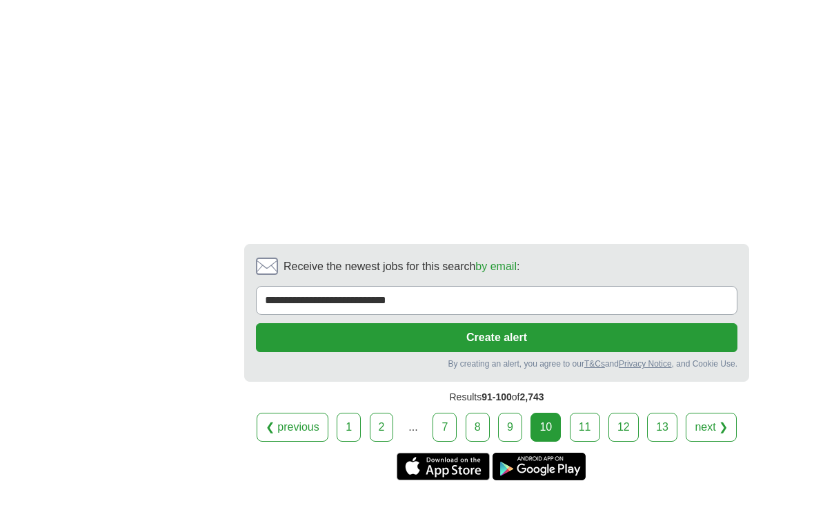
scroll to position [2823, 0]
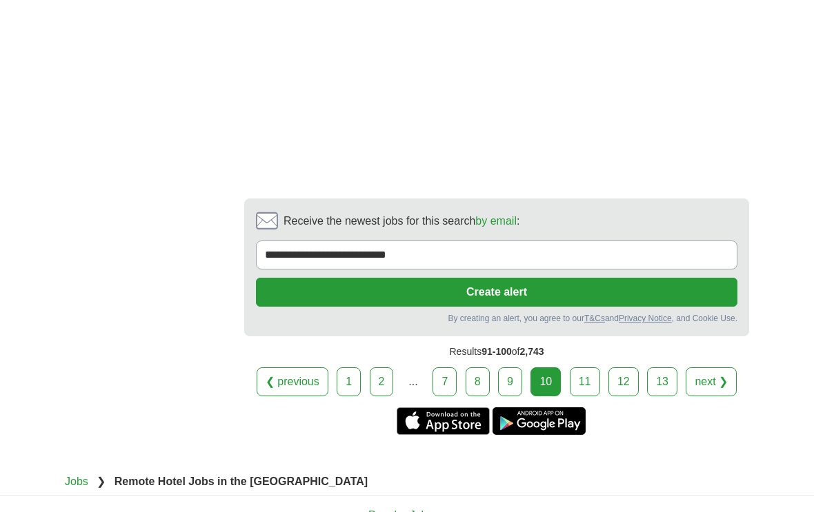
click at [710, 368] on link "next ❯" at bounding box center [711, 382] width 51 height 29
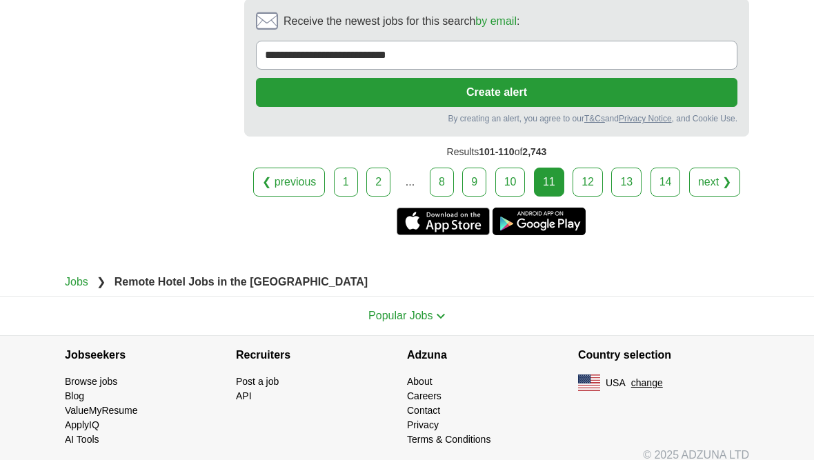
scroll to position [3112, 0]
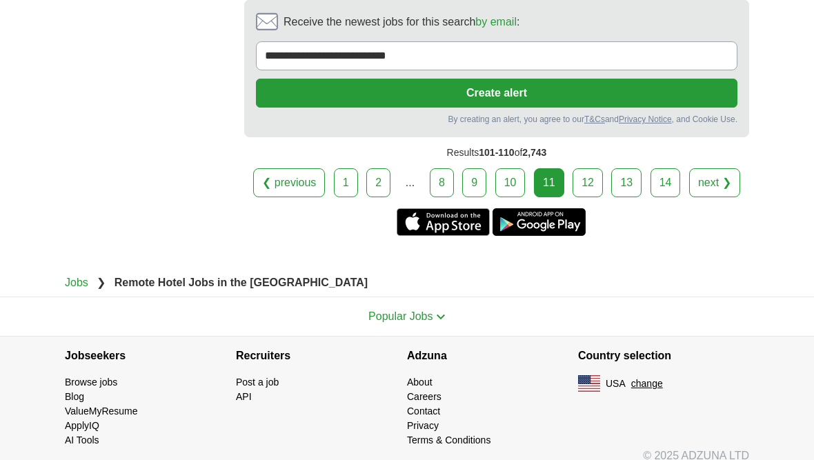
click at [712, 177] on link "next ❯" at bounding box center [714, 182] width 51 height 29
